Goal: Task Accomplishment & Management: Use online tool/utility

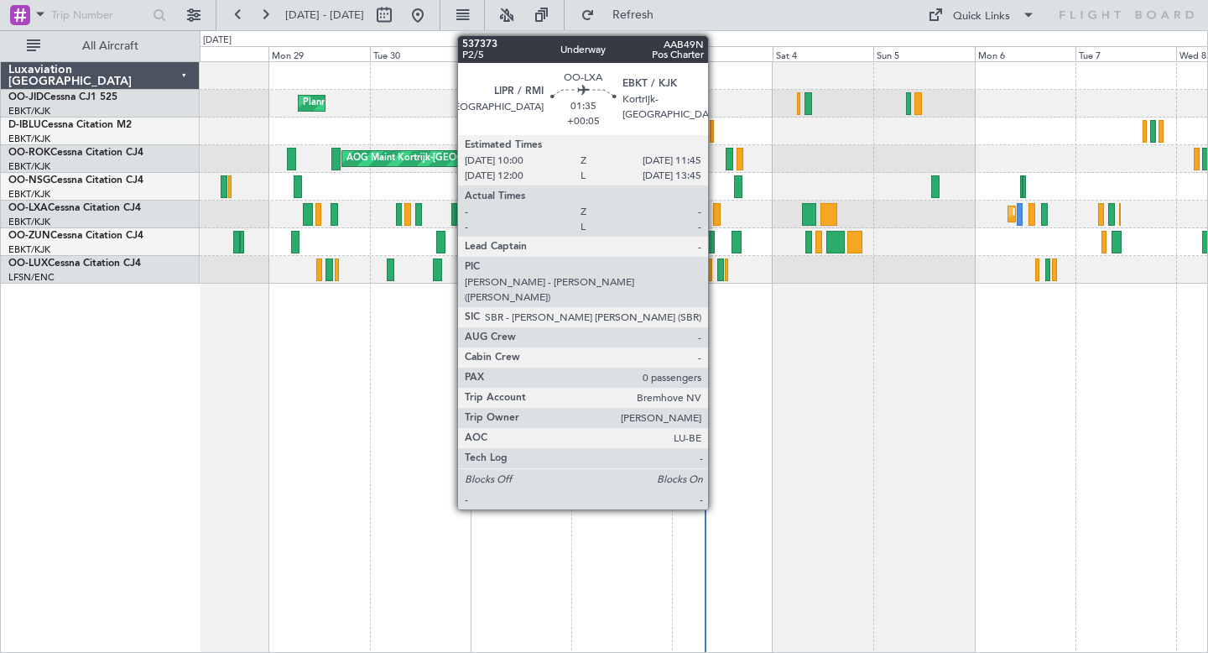
click at [716, 206] on div at bounding box center [717, 214] width 8 height 23
